Goal: Information Seeking & Learning: Learn about a topic

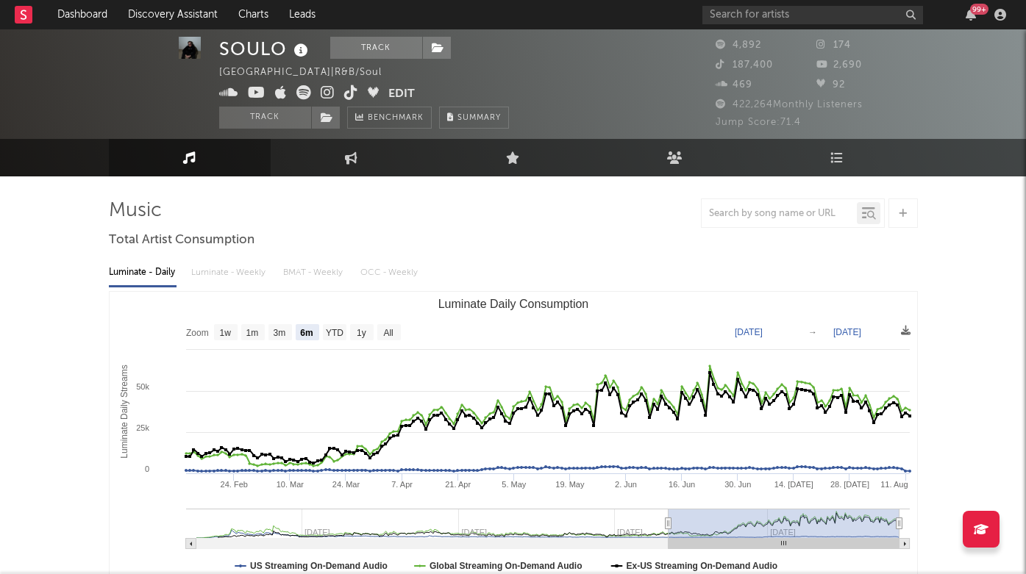
select select "6m"
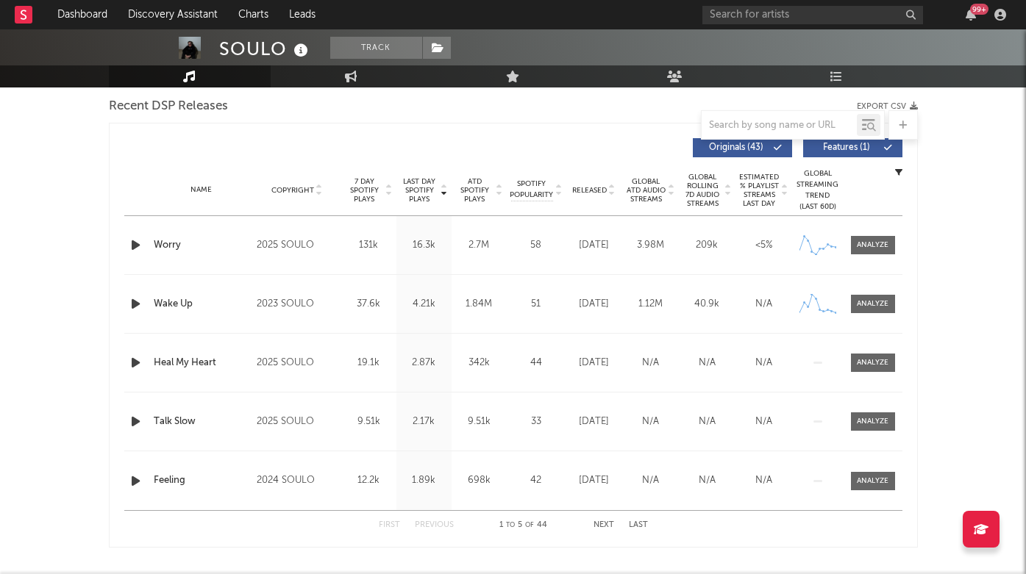
scroll to position [519, 0]
click at [603, 520] on button "Next" at bounding box center [603, 524] width 21 height 8
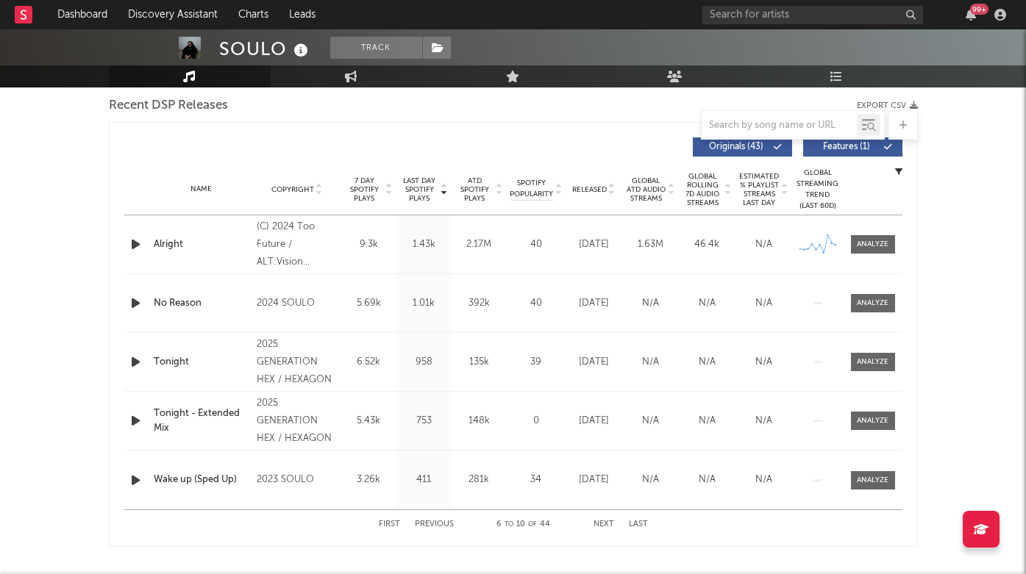
click at [390, 533] on div "First Previous 6 to 10 of 44 Next Last" at bounding box center [513, 524] width 269 height 29
click at [390, 525] on button "First" at bounding box center [389, 524] width 21 height 8
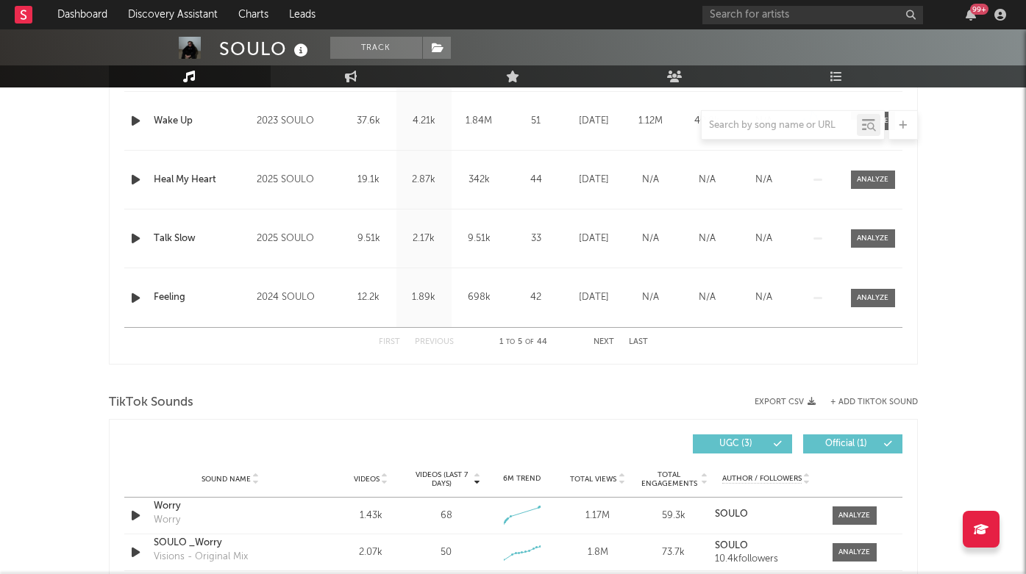
scroll to position [509, 0]
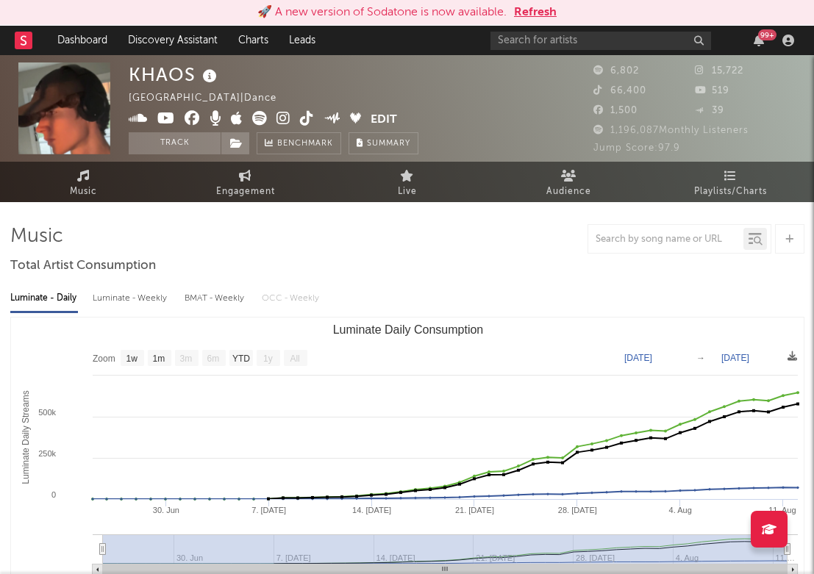
select select "1w"
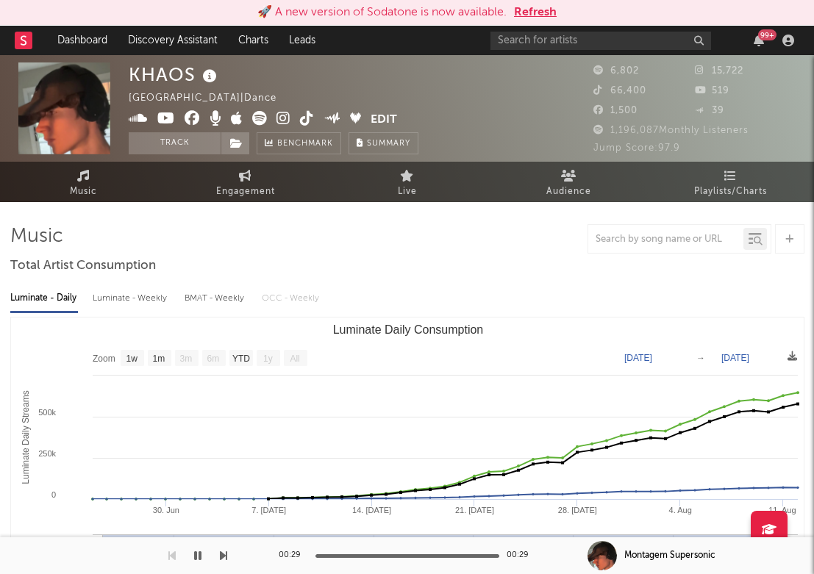
click at [168, 81] on div "KHAOS" at bounding box center [175, 74] width 92 height 24
copy div "KHAOS"
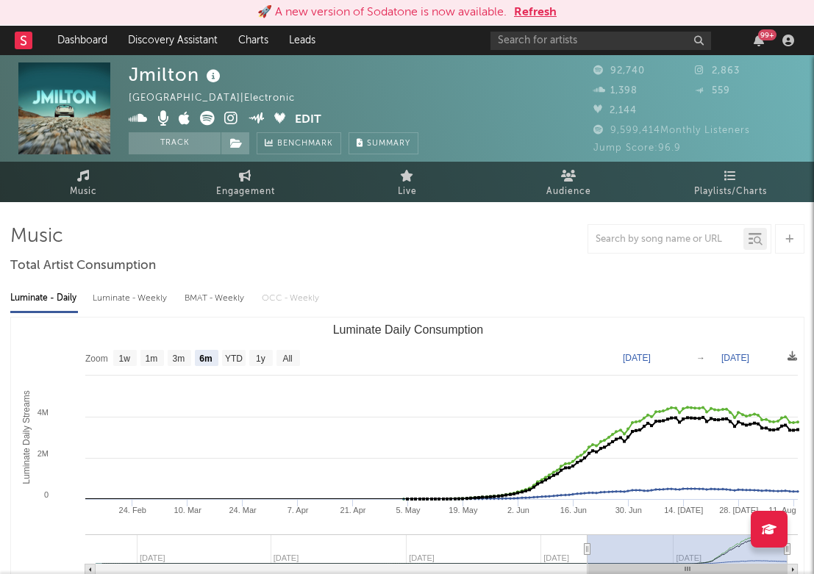
select select "6m"
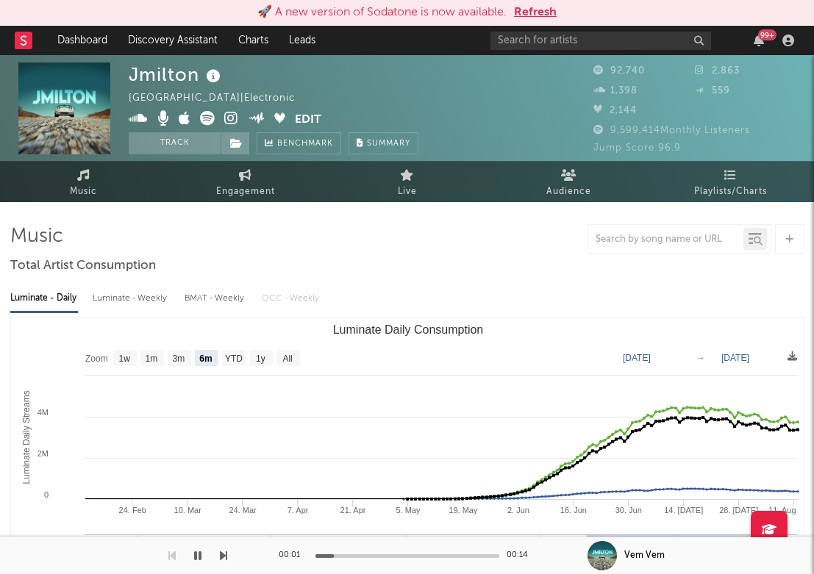
click at [156, 76] on div "Jmilton" at bounding box center [177, 74] width 96 height 24
copy div "Jmilton"
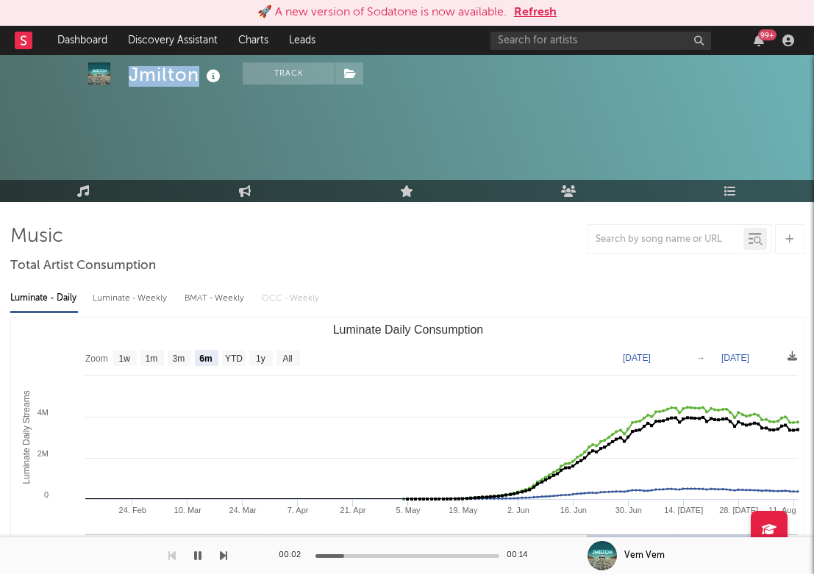
scroll to position [476, 0]
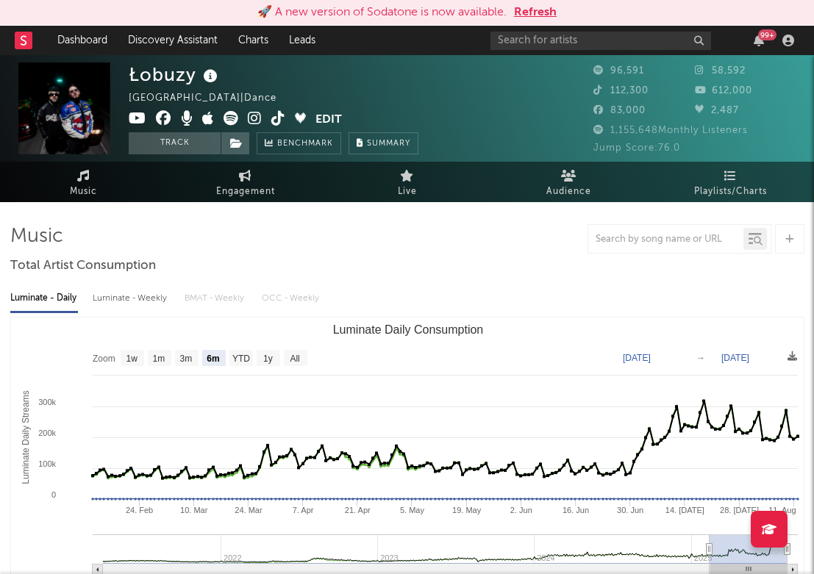
select select "6m"
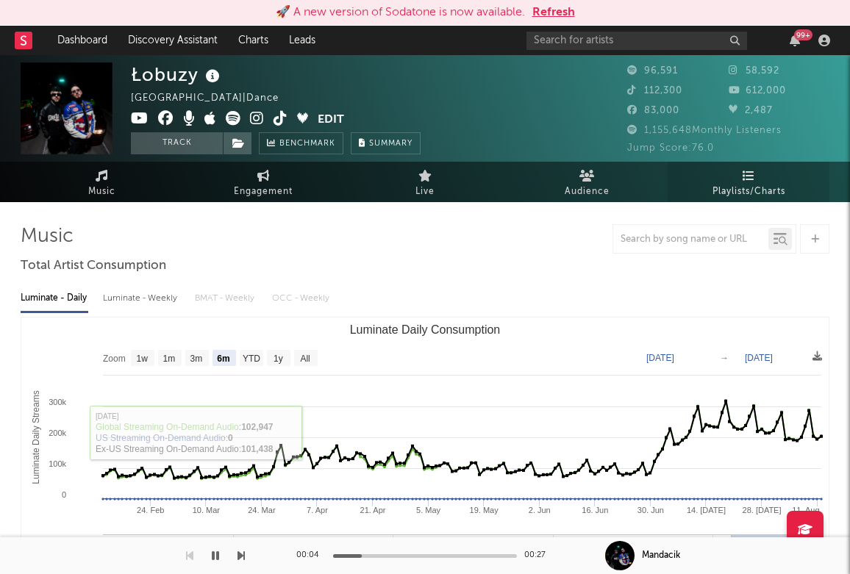
click at [746, 176] on icon at bounding box center [749, 176] width 12 height 12
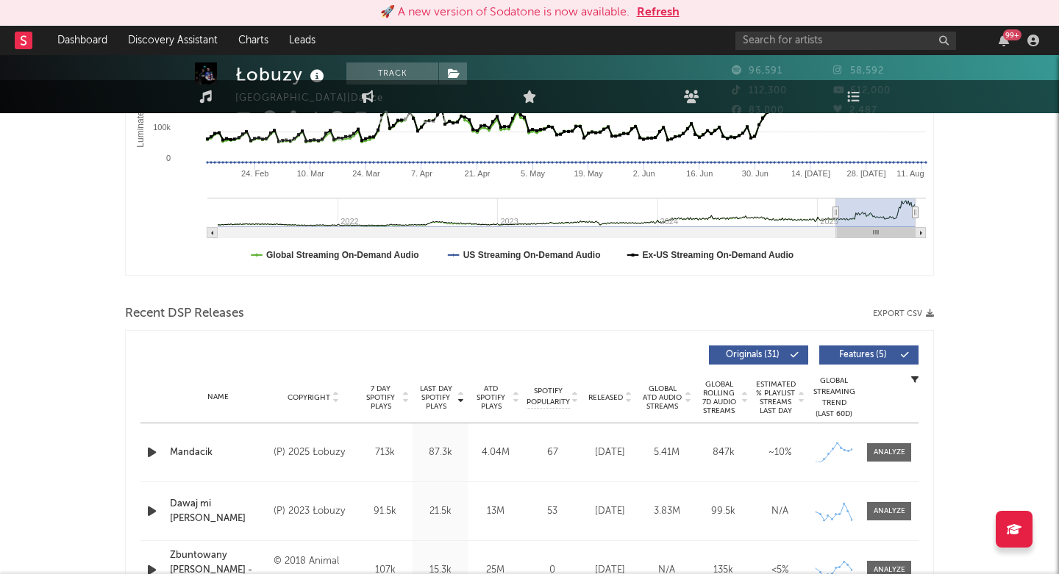
scroll to position [504, 0]
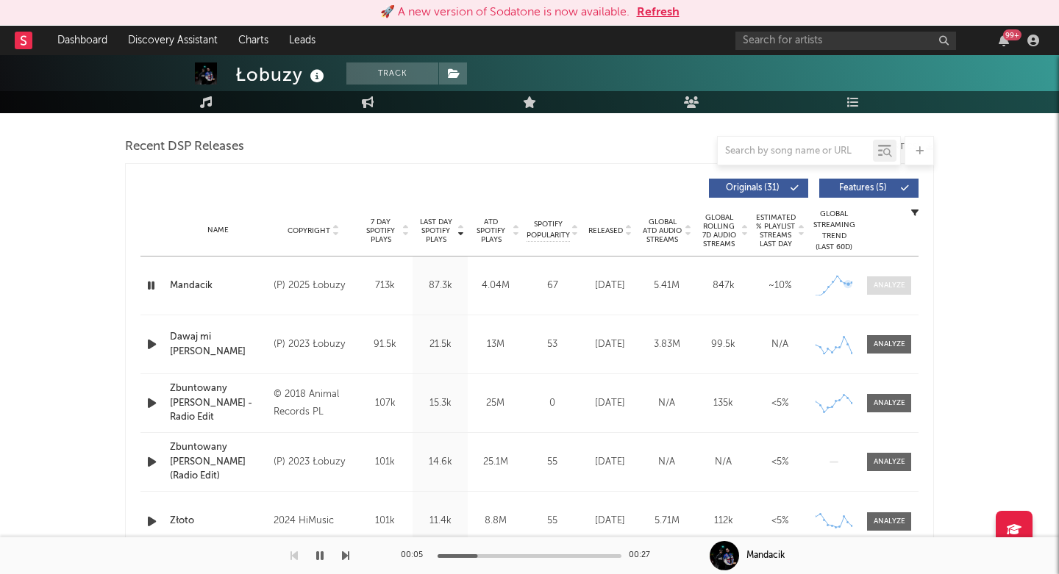
click at [813, 289] on div at bounding box center [889, 285] width 32 height 11
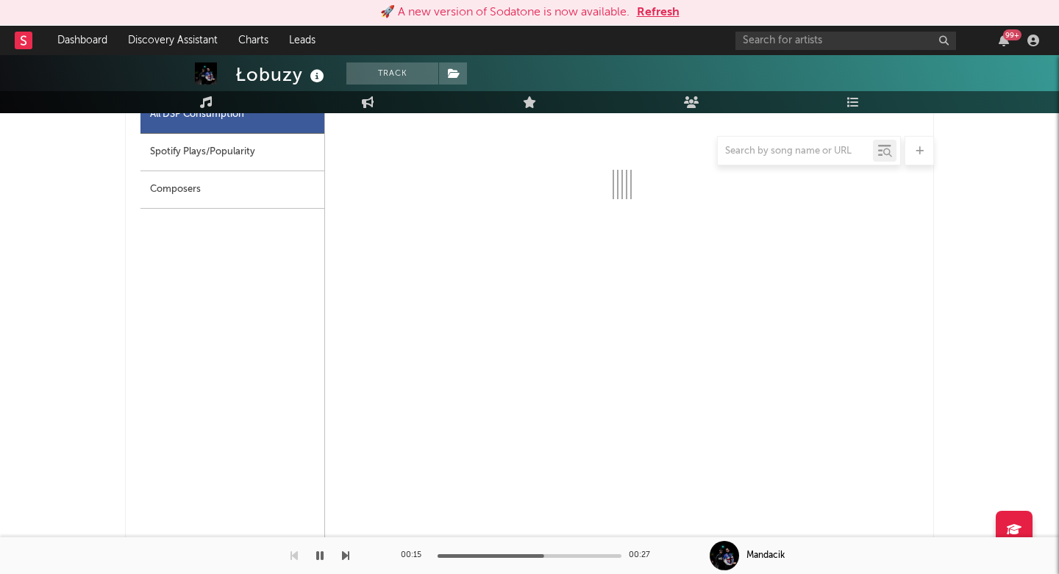
scroll to position [725, 0]
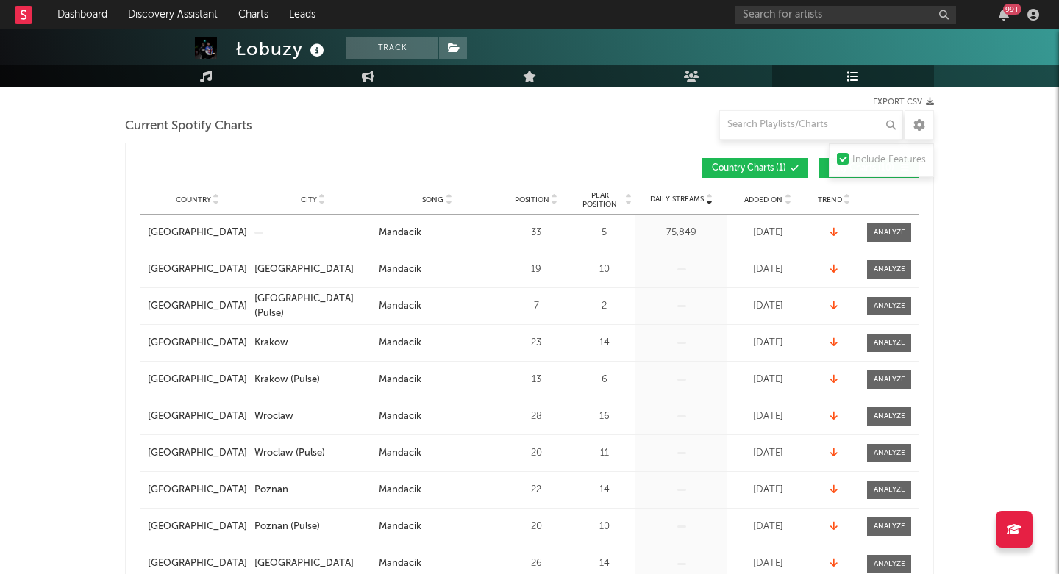
scroll to position [193, 0]
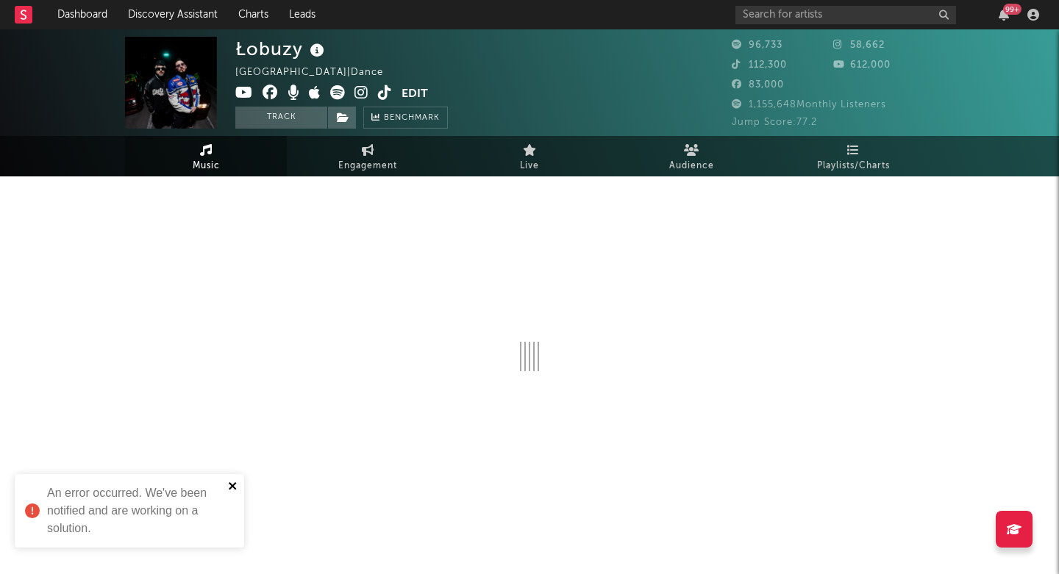
click at [229, 488] on icon "close" at bounding box center [233, 486] width 10 height 12
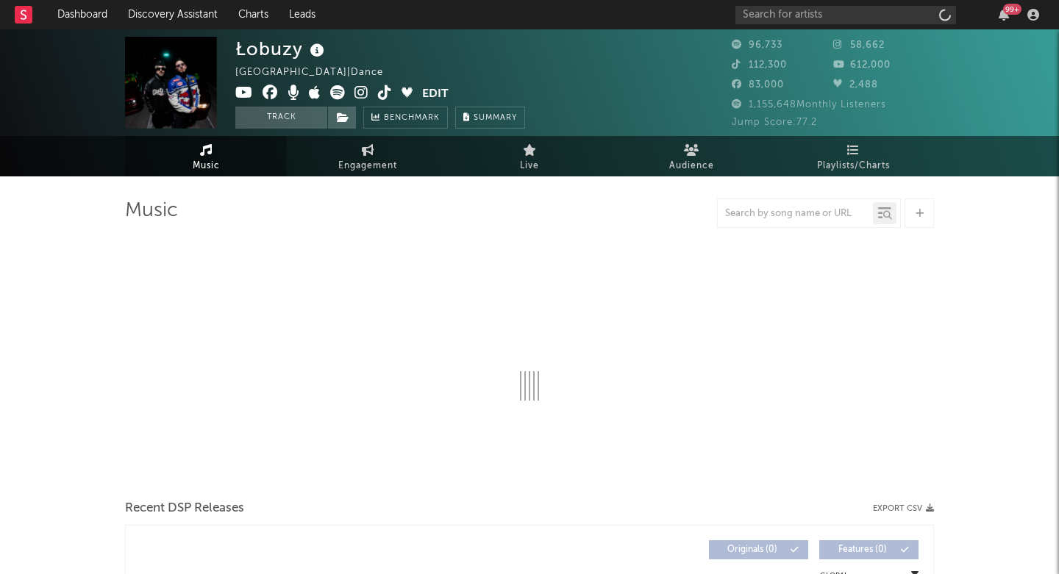
select select "6m"
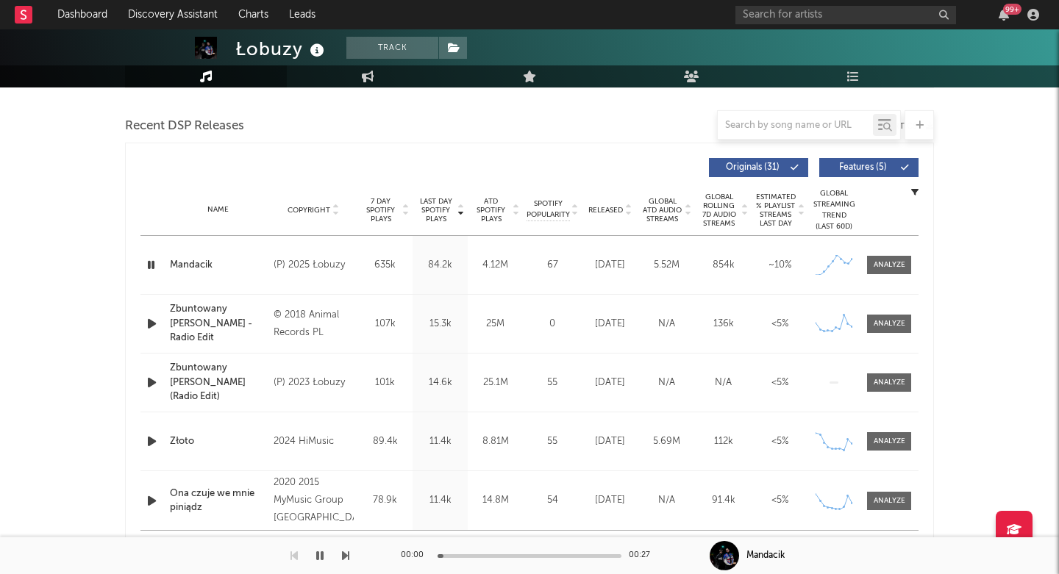
scroll to position [539, 0]
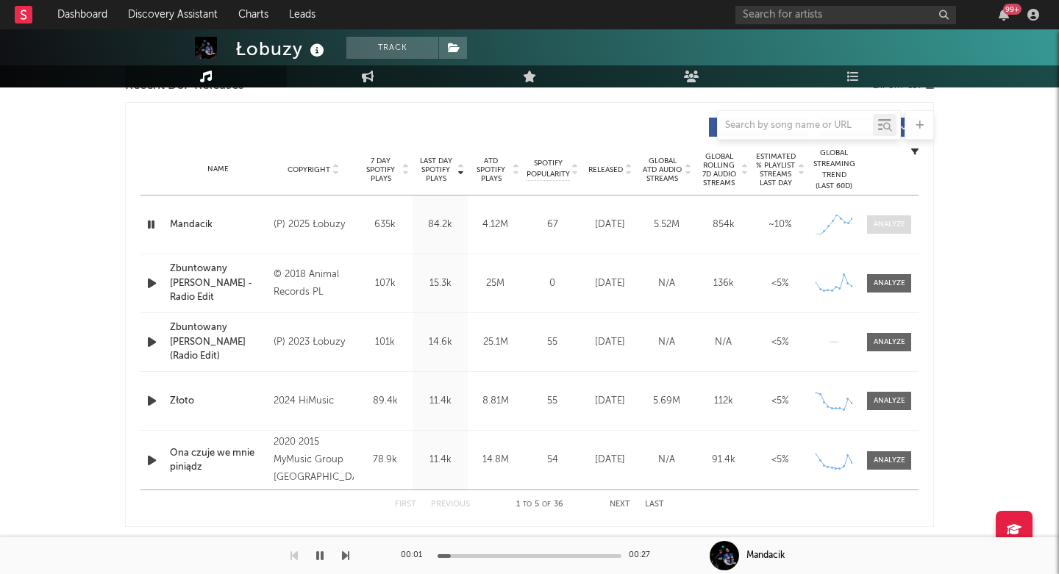
click at [876, 225] on div at bounding box center [889, 224] width 32 height 11
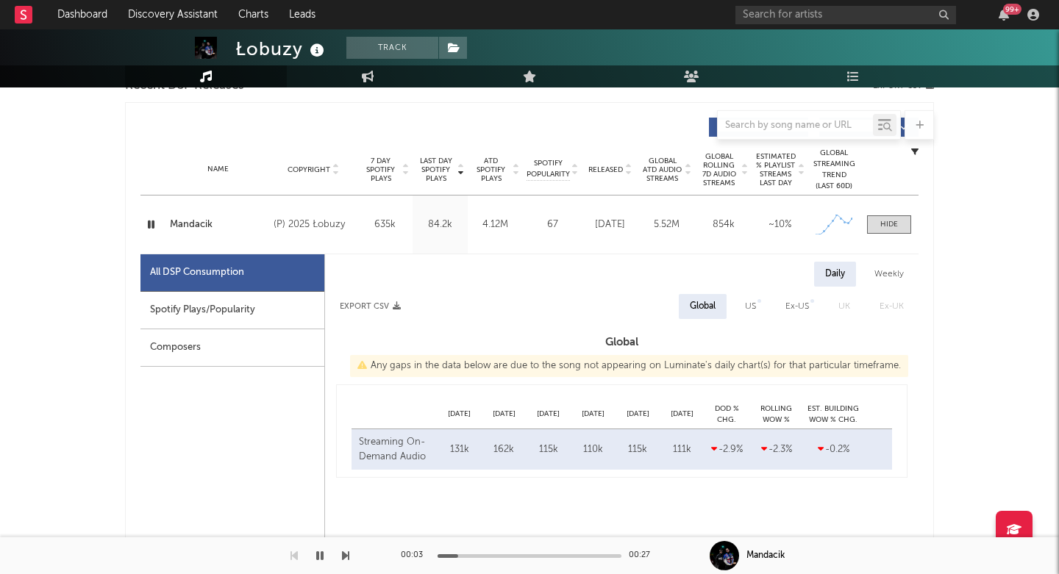
select select "1w"
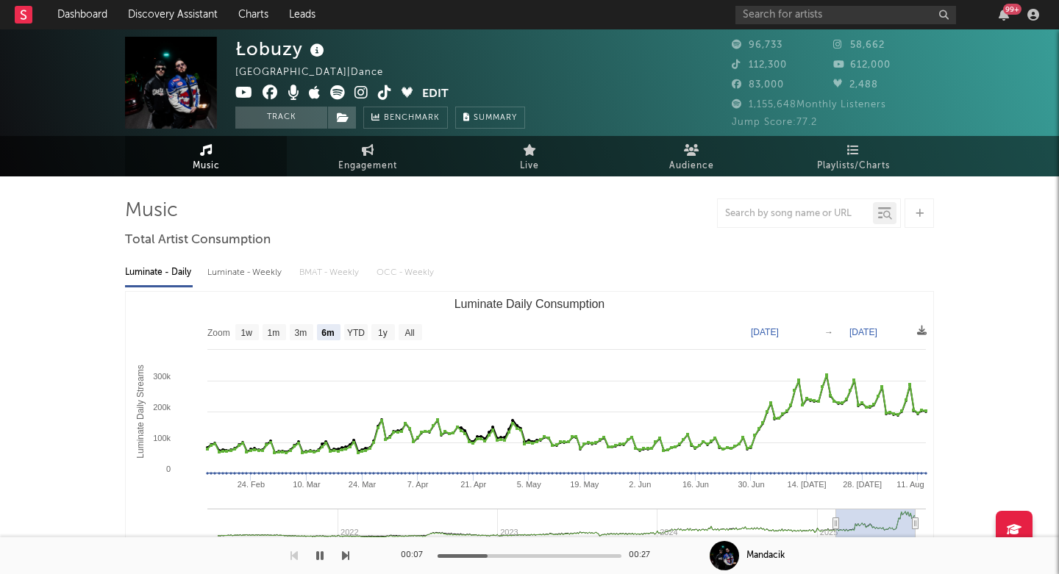
scroll to position [0, 0]
click at [362, 96] on icon at bounding box center [361, 92] width 14 height 15
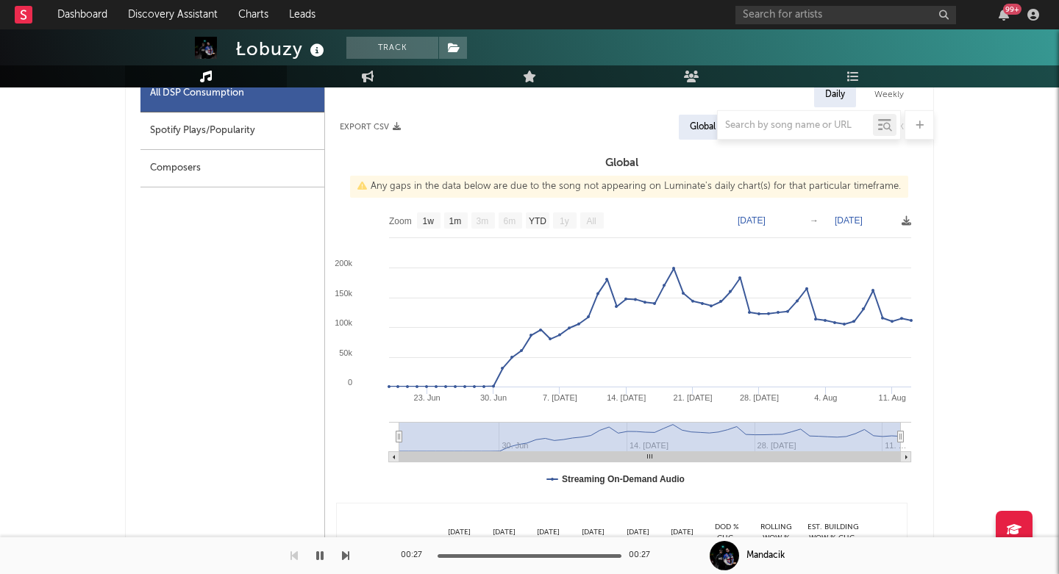
scroll to position [1362, 0]
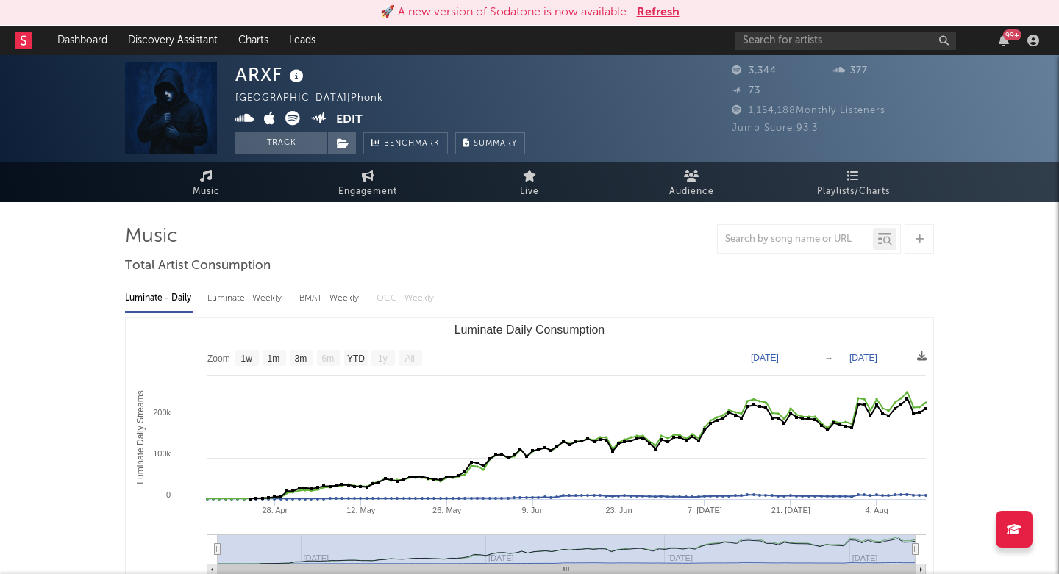
select select "1w"
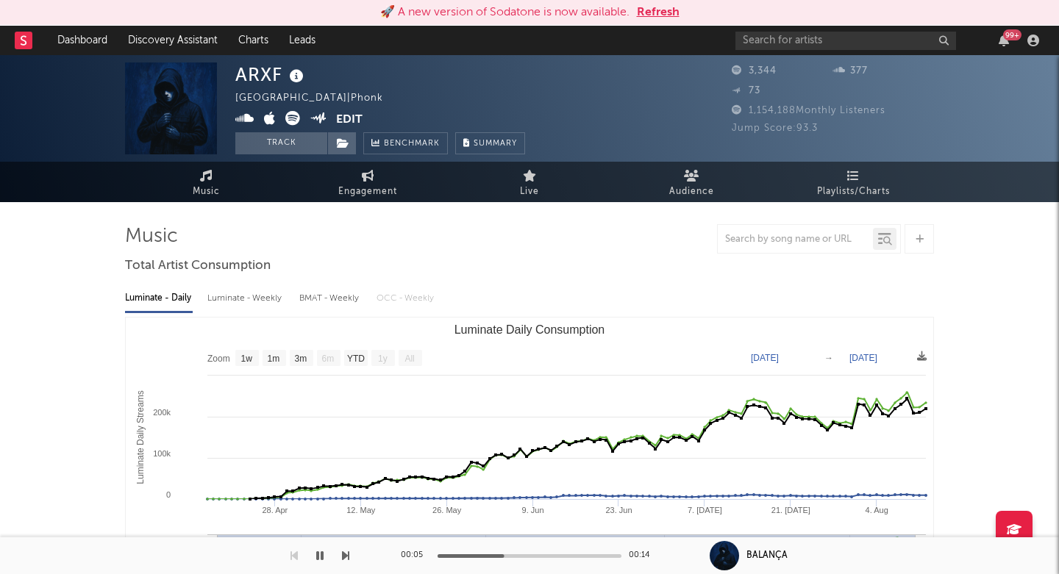
click at [262, 71] on div "ARXF" at bounding box center [271, 74] width 72 height 24
copy div "ARXF"
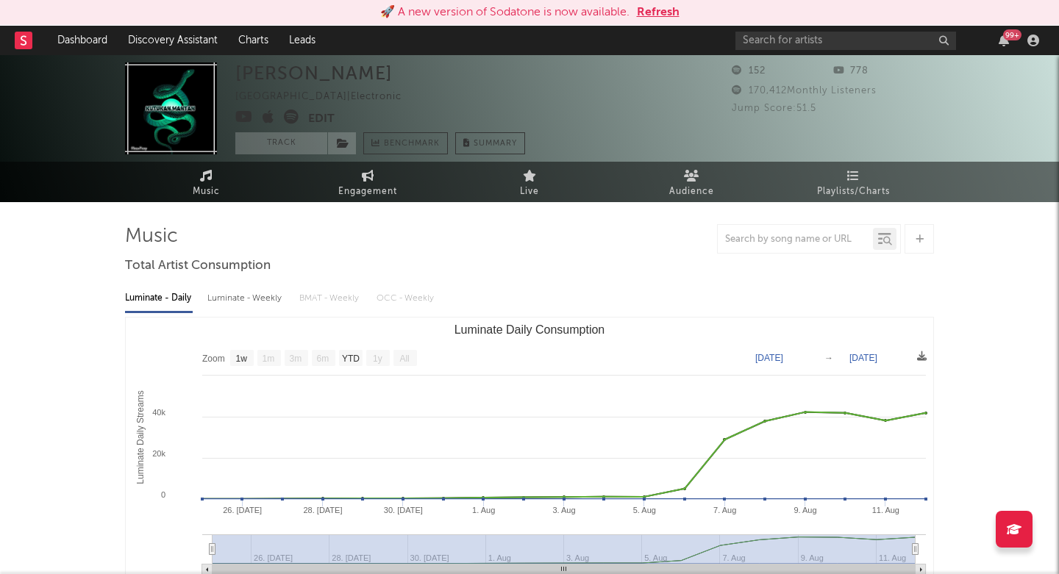
select select "1w"
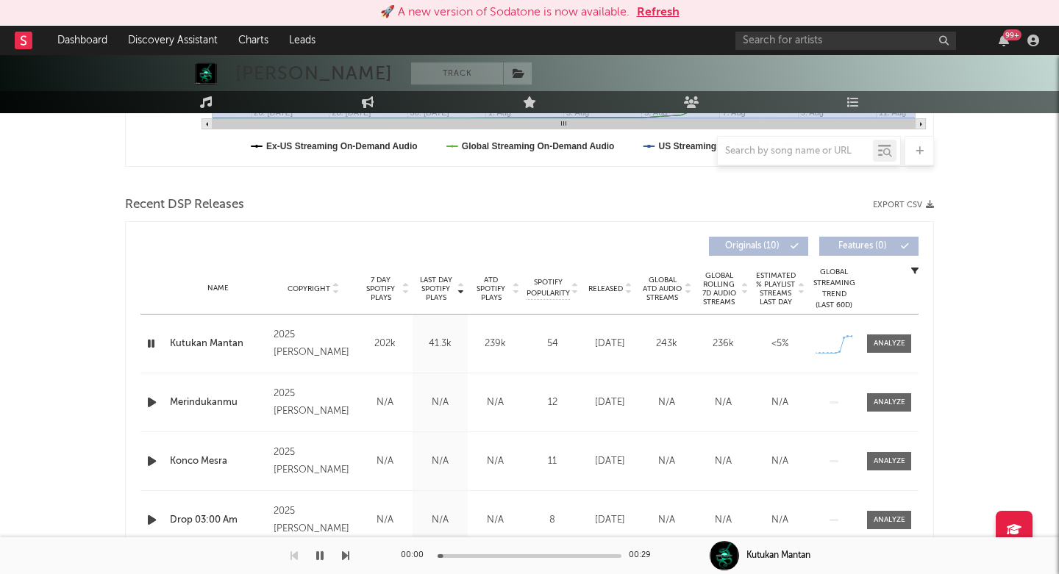
scroll to position [451, 0]
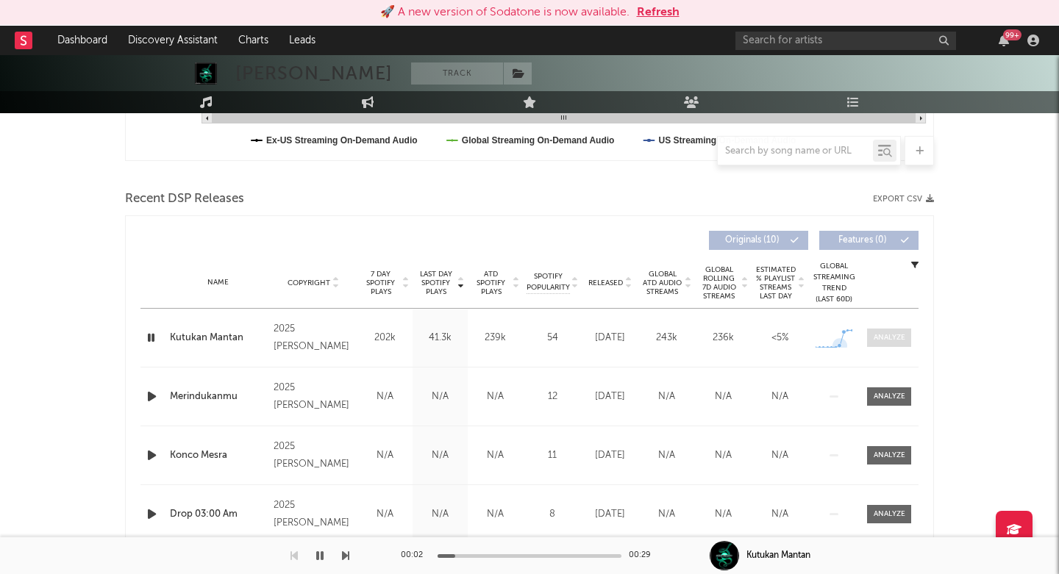
click at [874, 337] on div at bounding box center [889, 337] width 32 height 11
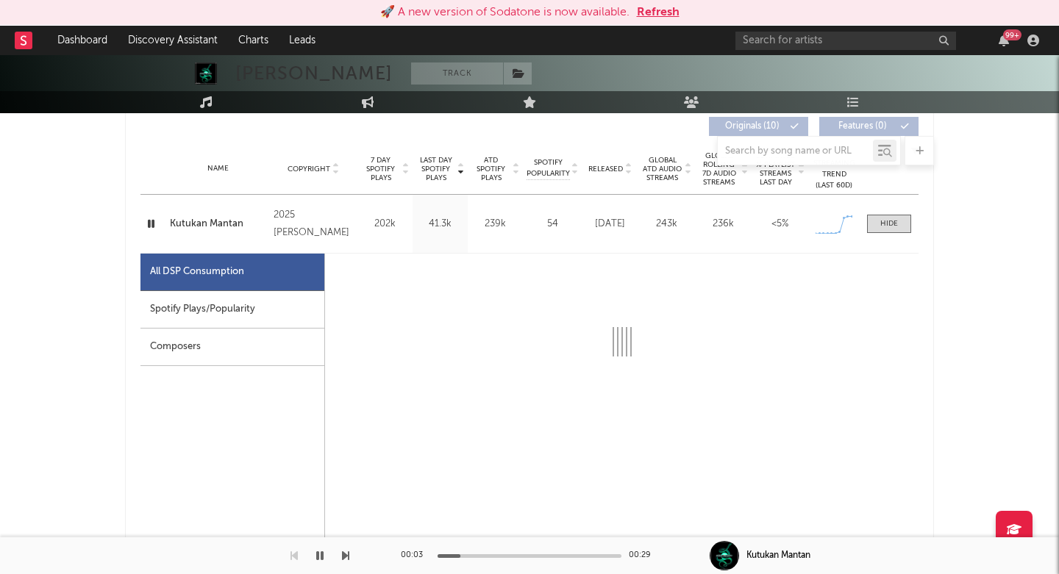
scroll to position [568, 0]
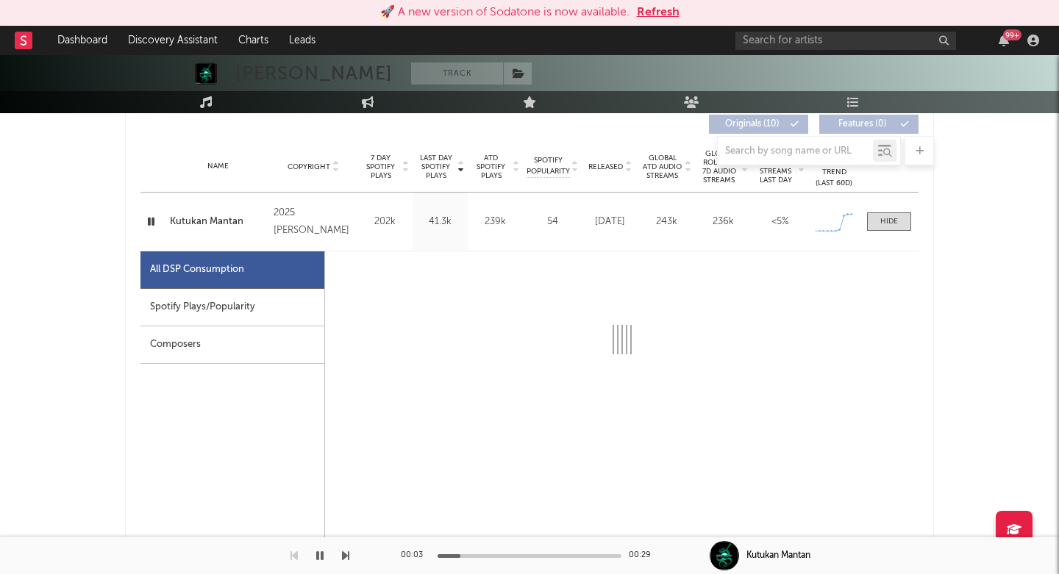
select select "1w"
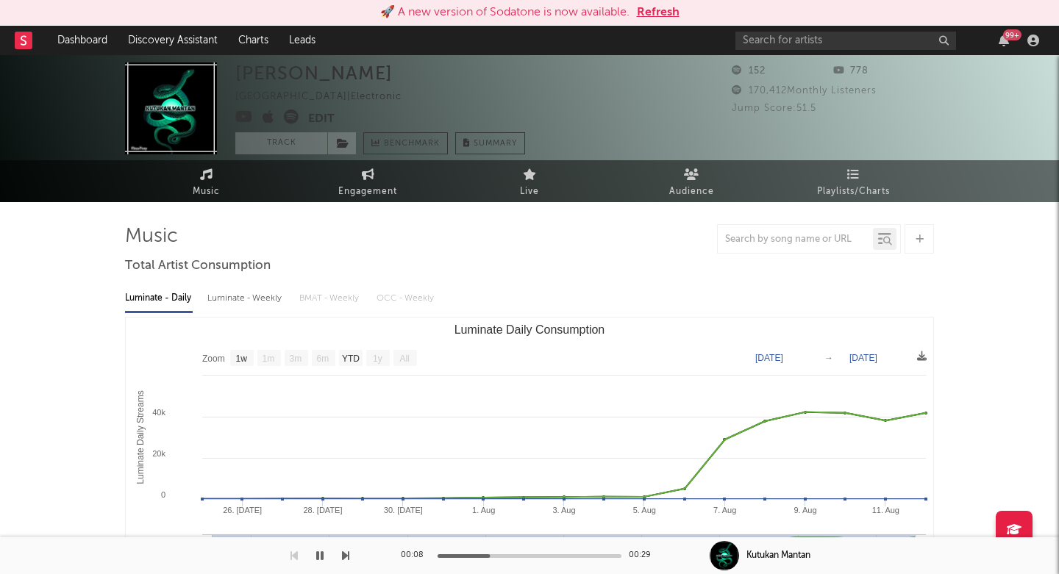
scroll to position [0, 0]
click at [293, 110] on icon at bounding box center [291, 117] width 15 height 15
click at [246, 119] on icon at bounding box center [244, 117] width 18 height 15
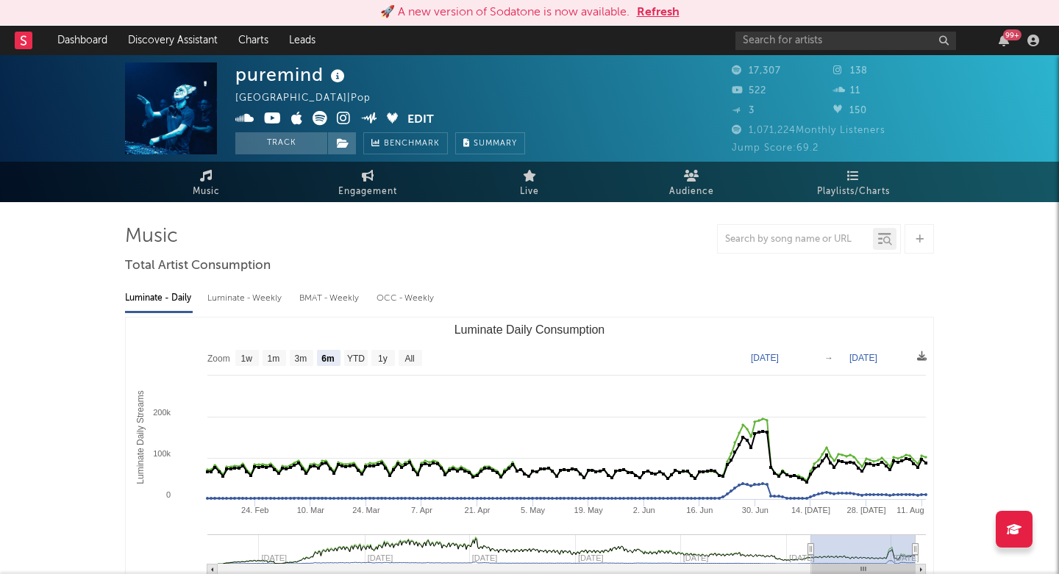
select select "6m"
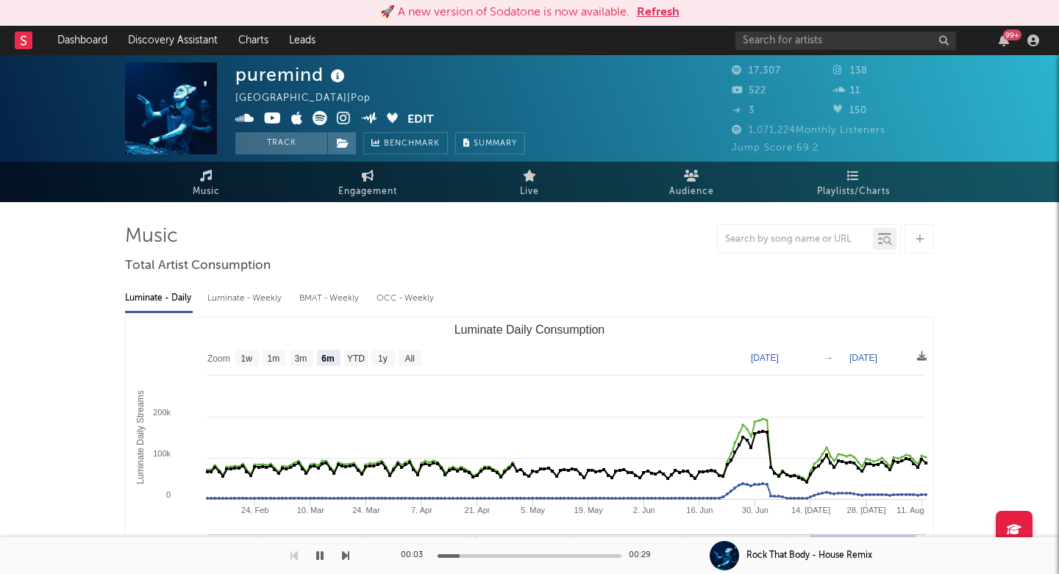
click at [342, 109] on div "puremind [GEOGRAPHIC_DATA] | Pop Edit Track Benchmark Summary" at bounding box center [380, 108] width 290 height 92
click at [346, 119] on icon at bounding box center [344, 118] width 14 height 15
click at [318, 120] on icon at bounding box center [319, 118] width 15 height 15
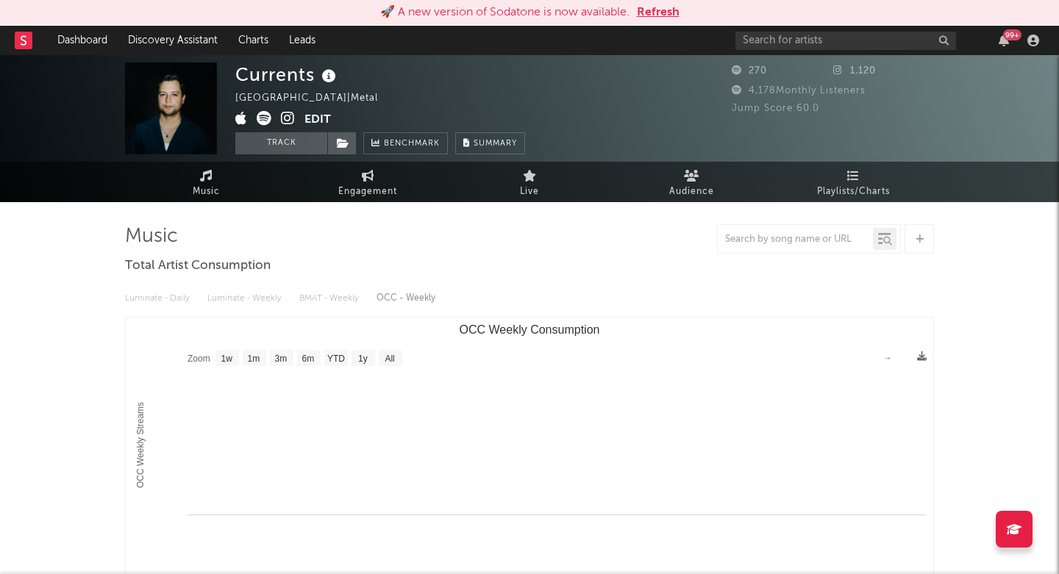
select select "1w"
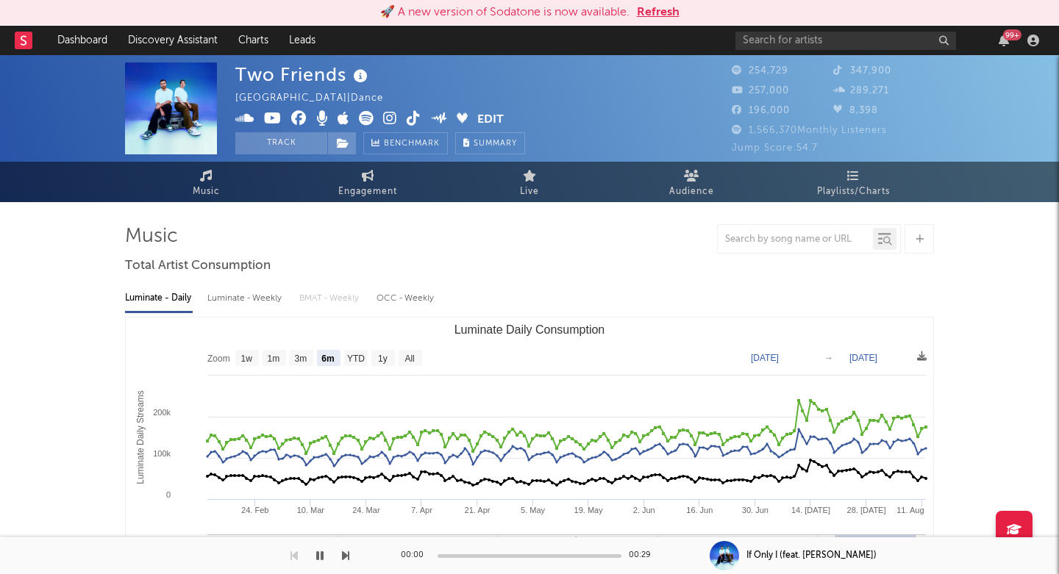
select select "6m"
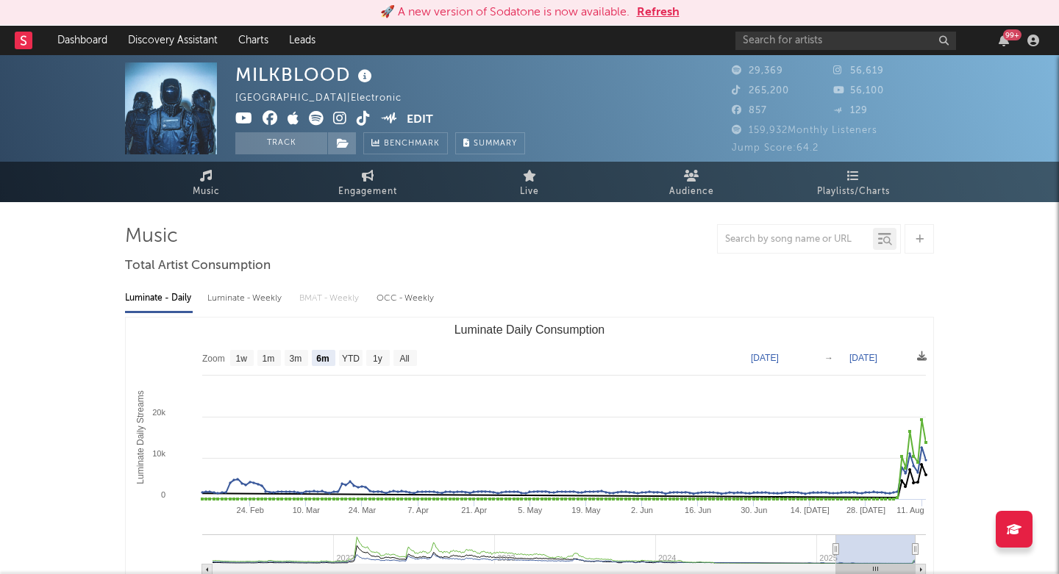
select select "6m"
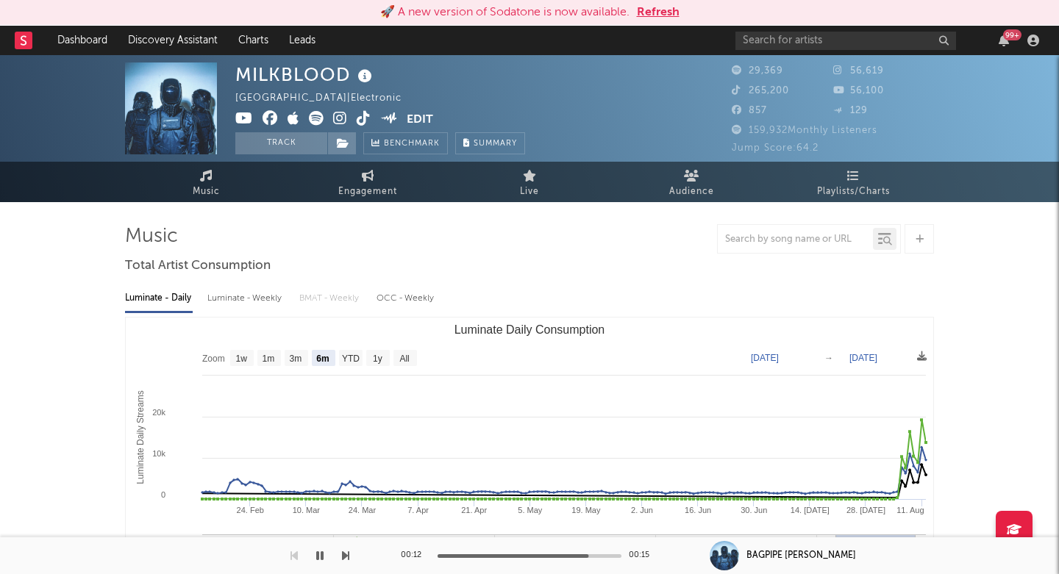
click at [340, 114] on icon at bounding box center [340, 118] width 14 height 15
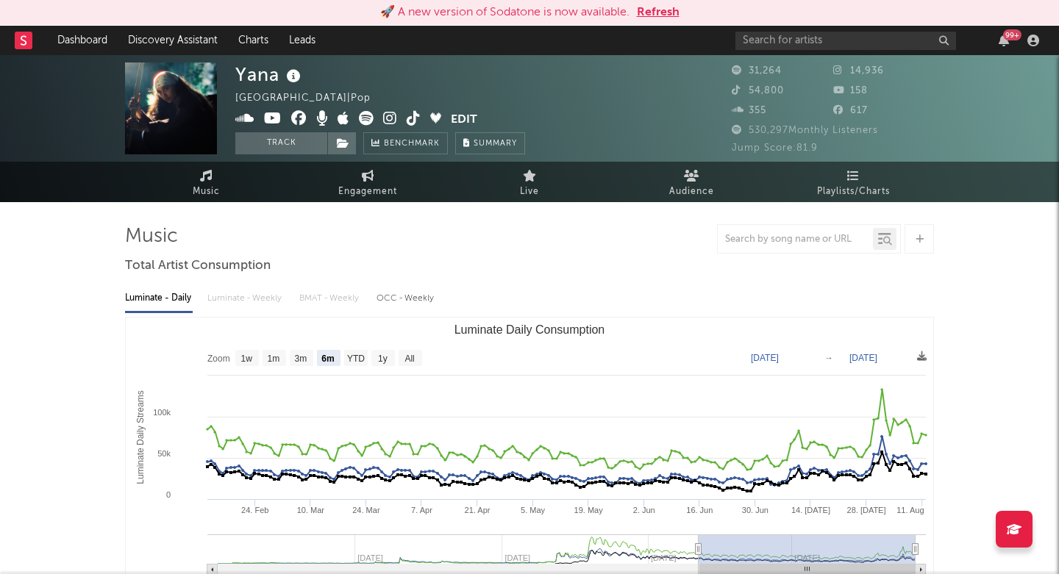
select select "6m"
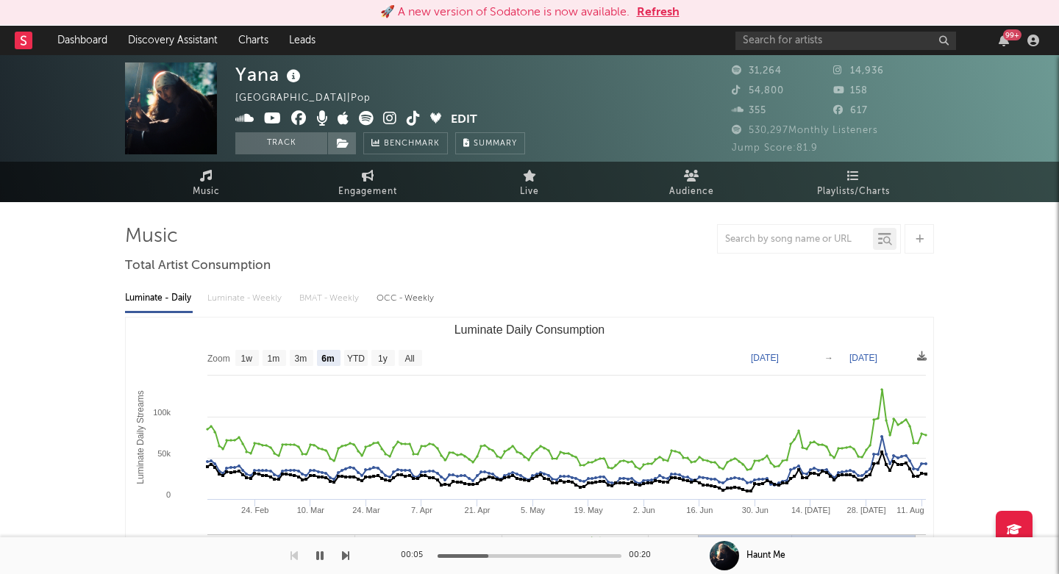
click at [391, 112] on icon at bounding box center [390, 118] width 14 height 15
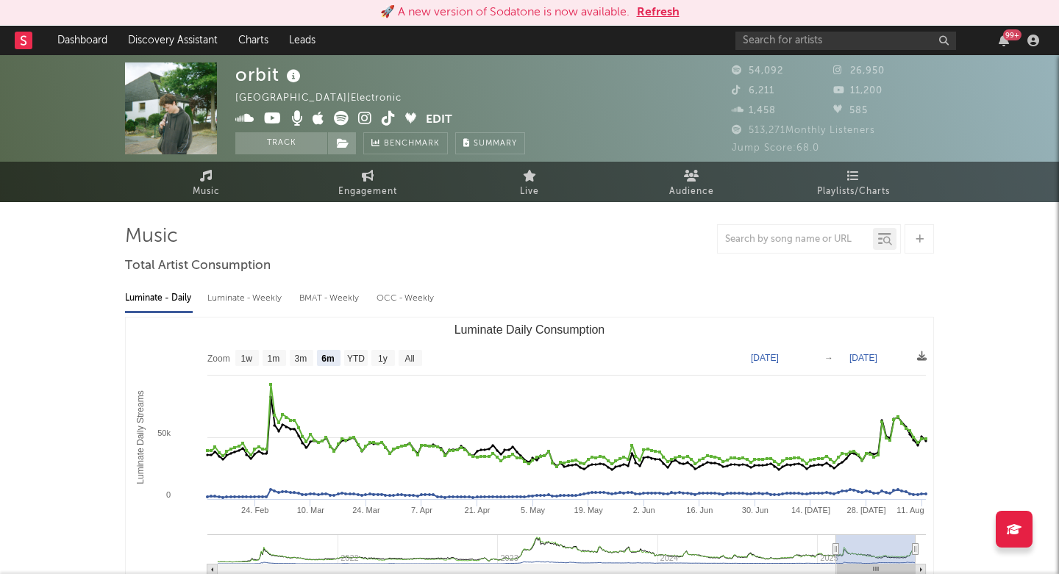
select select "6m"
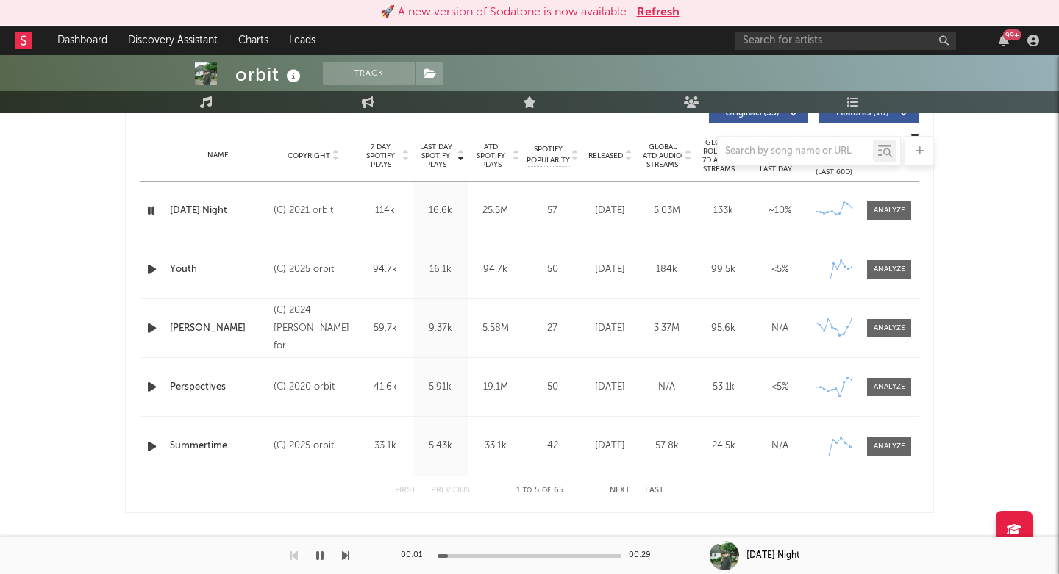
scroll to position [579, 0]
click at [148, 269] on icon "button" at bounding box center [151, 269] width 15 height 18
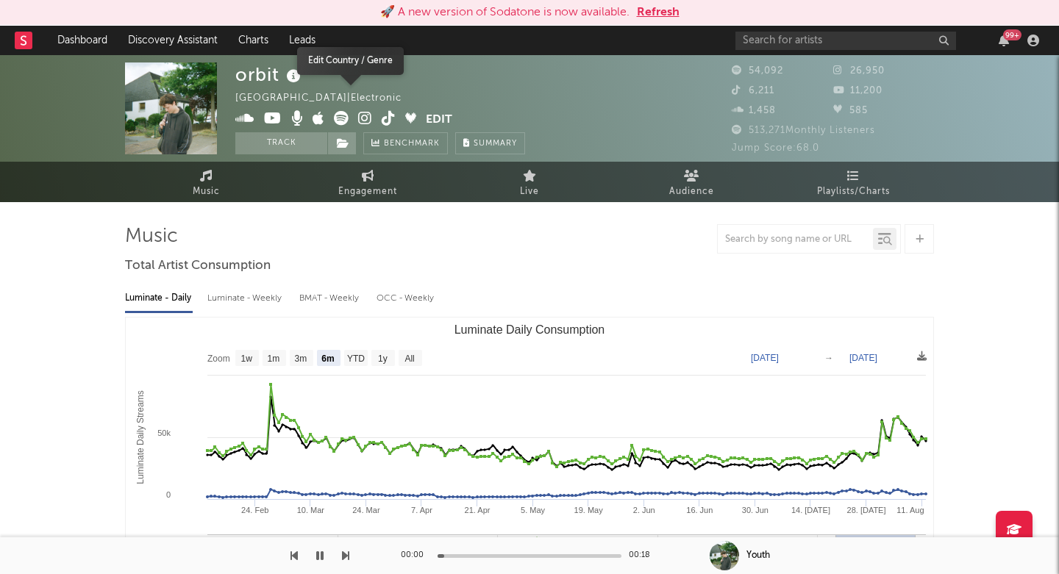
scroll to position [0, 0]
click at [373, 119] on span at bounding box center [330, 120] width 190 height 18
click at [366, 119] on icon at bounding box center [365, 118] width 14 height 15
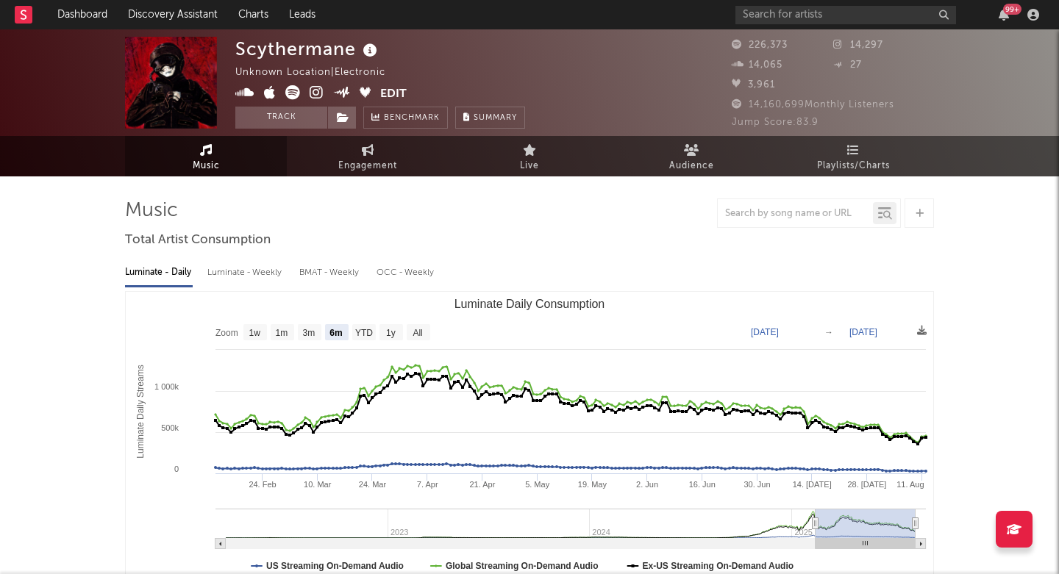
select select "6m"
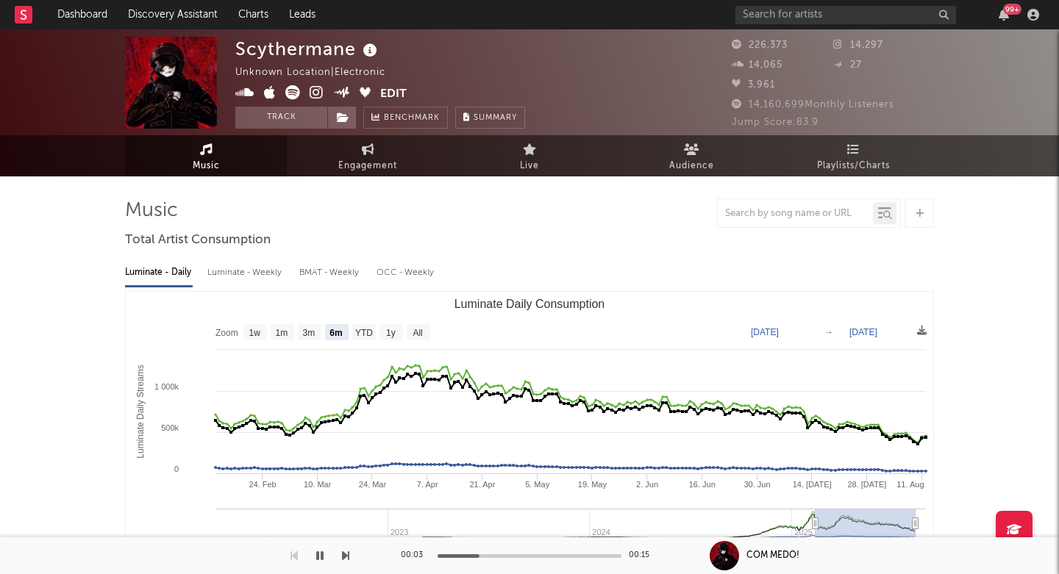
scroll to position [-1, 0]
click at [287, 50] on div "Scythermane" at bounding box center [308, 49] width 146 height 24
copy div "Scythermane"
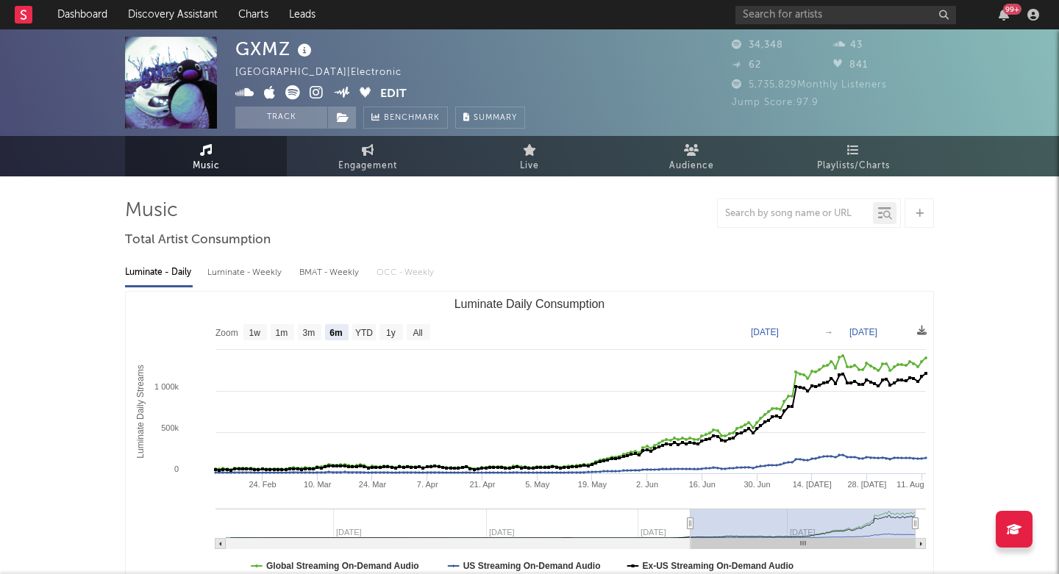
select select "6m"
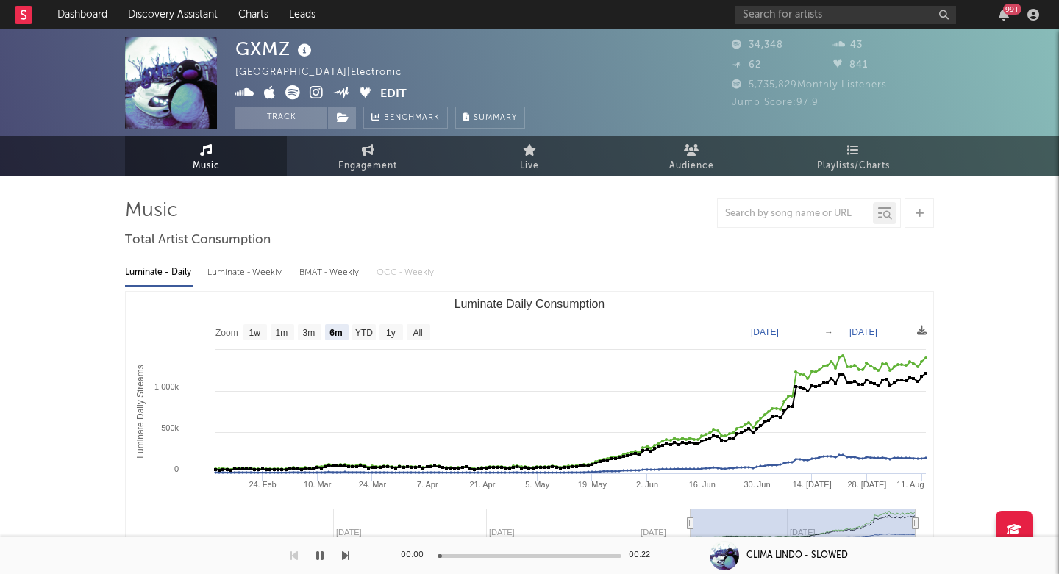
click at [263, 53] on div "GXMZ" at bounding box center [275, 49] width 80 height 24
copy div "GXMZ"
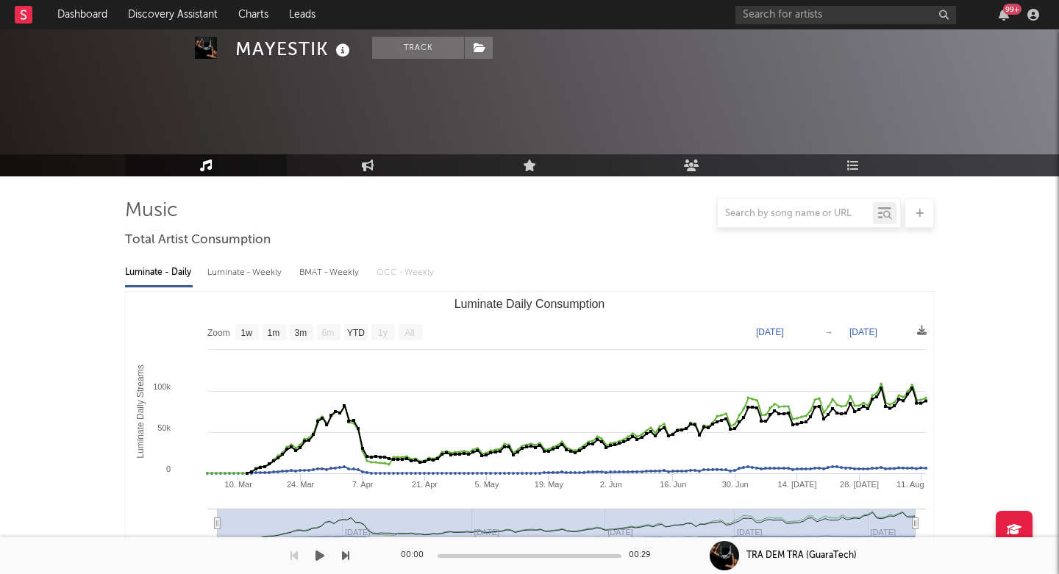
select select "1w"
